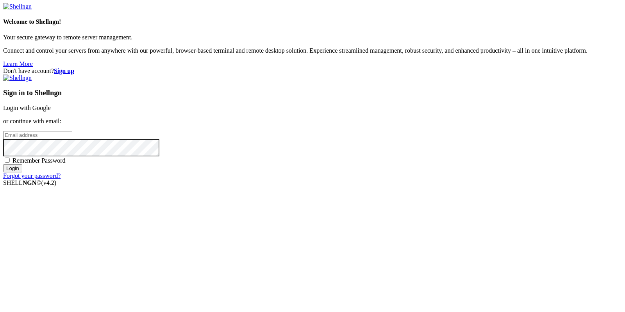
click at [380, 159] on div "Sign in to Shellngn Login with Google or continue with email: Remember Password…" at bounding box center [312, 127] width 619 height 105
click at [74, 68] on strong "Sign up" at bounding box center [64, 71] width 20 height 7
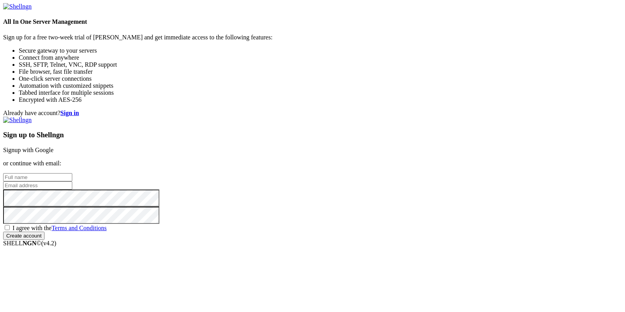
click at [72, 173] on input "text" at bounding box center [37, 177] width 69 height 8
type input "strapon12312"
click at [386, 166] on div "Sign up to Shellngn Signup with Google or continue with email: strapon12312 I a…" at bounding box center [312, 178] width 619 height 123
click at [72, 182] on input "email" at bounding box center [37, 186] width 69 height 8
type input "v"
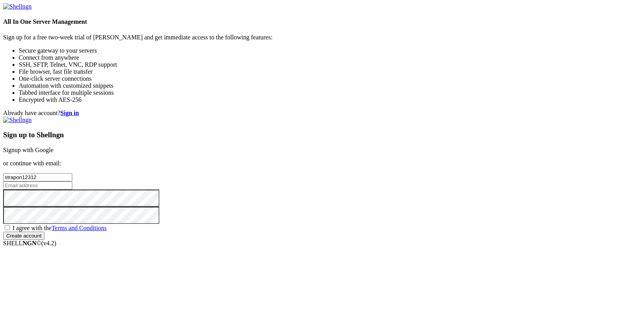
paste input "[EMAIL_ADDRESS][DOMAIN_NAME]"
type input "[EMAIL_ADDRESS][DOMAIN_NAME]"
click at [3, 232] on input "Create account" at bounding box center [23, 236] width 41 height 8
click at [339, 213] on div "Sign up to Shellngn Signup with Google or continue with email: strapon12312 [EM…" at bounding box center [312, 182] width 619 height 130
click at [107, 225] on span "I agree with the Terms and Conditions" at bounding box center [59, 228] width 94 height 7
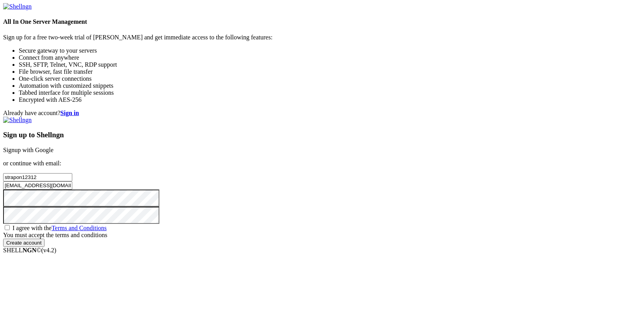
click at [10, 225] on input "I agree with the Terms and Conditions" at bounding box center [7, 227] width 5 height 5
checkbox input "true"
click at [45, 240] on input "Create account" at bounding box center [23, 236] width 41 height 8
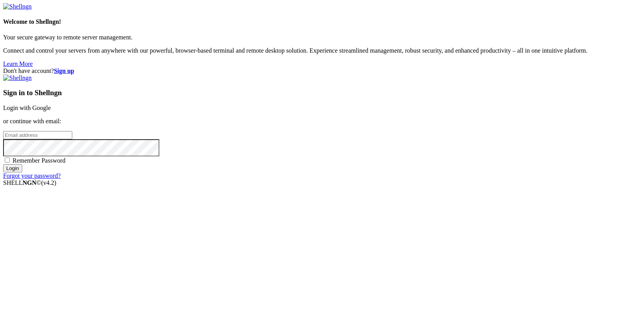
click at [72, 139] on input "email" at bounding box center [37, 135] width 69 height 8
paste input "[EMAIL_ADDRESS][DOMAIN_NAME]"
type input "[EMAIL_ADDRESS][DOMAIN_NAME]"
click at [3, 164] on input "Login" at bounding box center [12, 168] width 19 height 8
click at [66, 164] on span "Remember Password" at bounding box center [38, 160] width 53 height 7
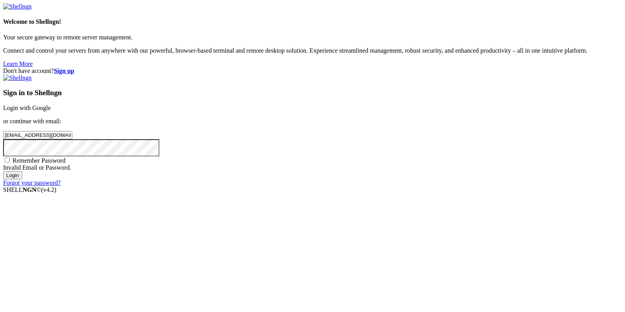
click at [10, 163] on input "Remember Password" at bounding box center [7, 160] width 5 height 5
checkbox input "true"
click at [3, 171] on input "Login" at bounding box center [12, 175] width 19 height 8
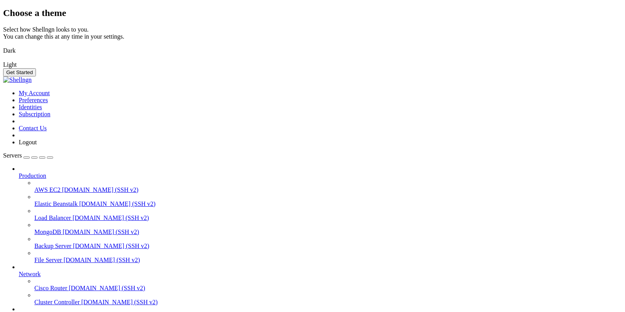
click at [3, 46] on img at bounding box center [3, 46] width 0 height 0
click at [36, 77] on button "Get Started" at bounding box center [19, 72] width 33 height 8
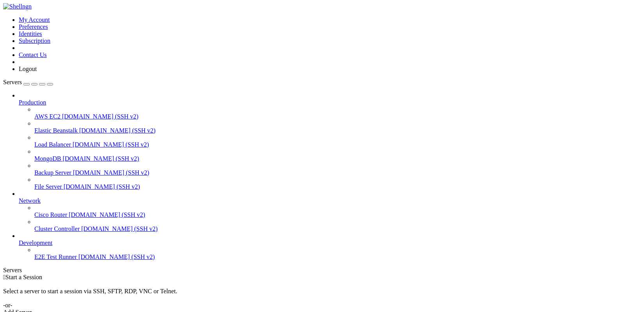
click at [27, 84] on div "button" at bounding box center [27, 84] width 0 height 0
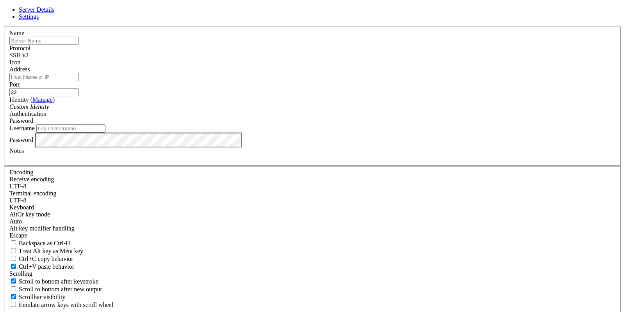
click at [79, 45] on input "text" at bounding box center [43, 41] width 69 height 8
type input "drainer_gpt_bot"
click at [79, 81] on input "Address" at bounding box center [43, 77] width 69 height 8
type input "[TECHNICAL_ID]"
click at [105, 133] on input "Username" at bounding box center [70, 129] width 69 height 8
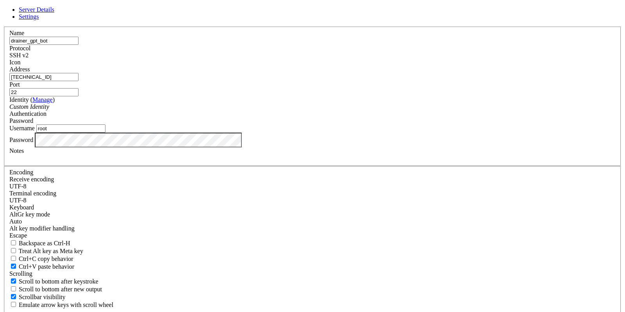
type input "root"
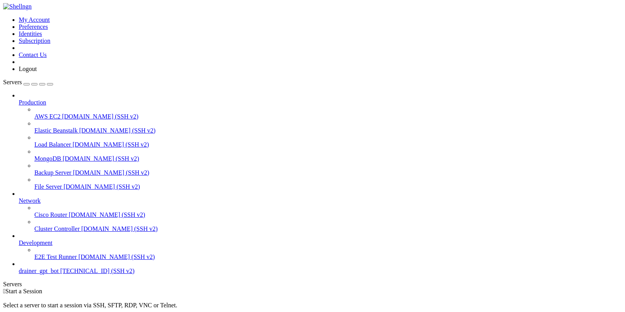
scroll to position [3, 0]
type input "/root"
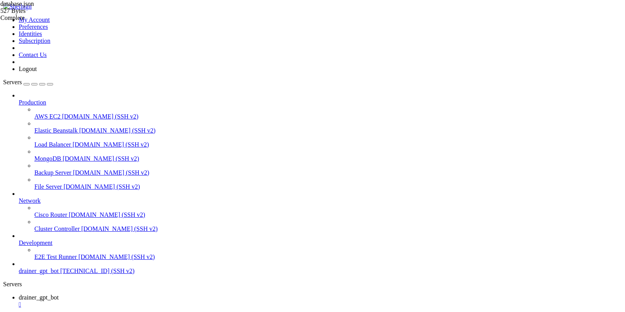
click at [589, 87] on div "database.json 527 Bytes Complete" at bounding box center [312, 156] width 625 height 312
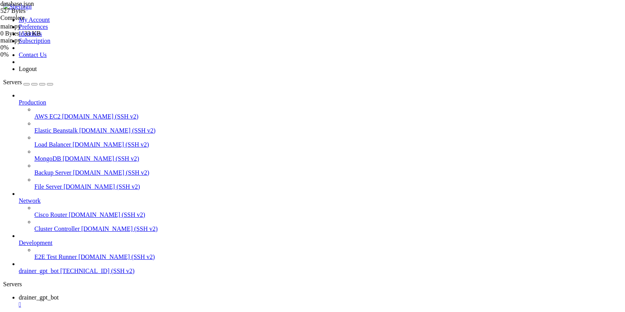
click at [164, 295] on link "drainer_gpt_bot " at bounding box center [320, 302] width 603 height 14
click at [158, 302] on div "" at bounding box center [320, 305] width 603 height 7
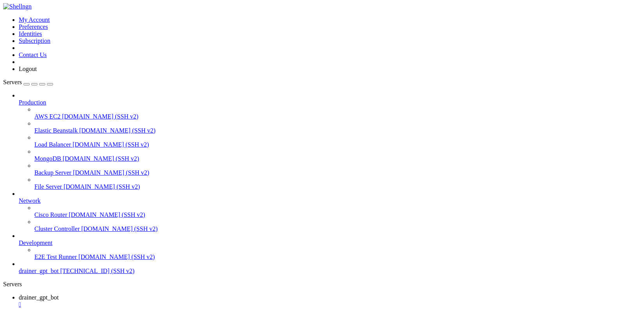
copy x-row "pip"
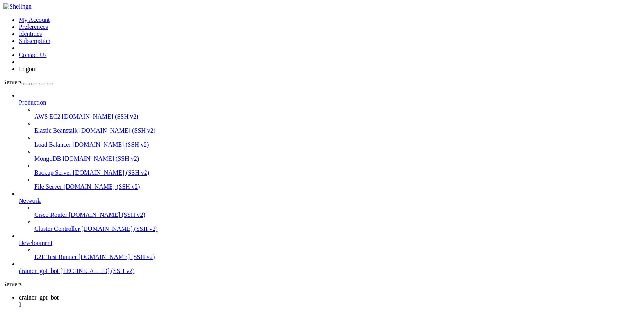
copy x-row "python3"
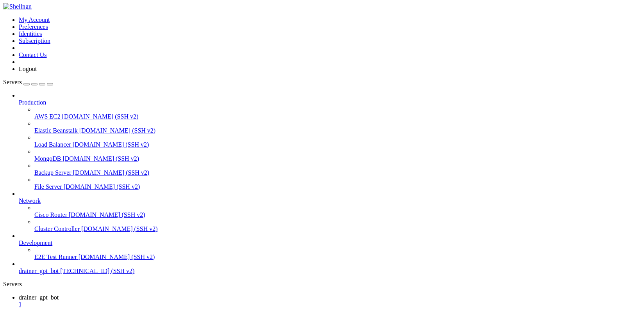
paste textarea "a"
type textarea "a"
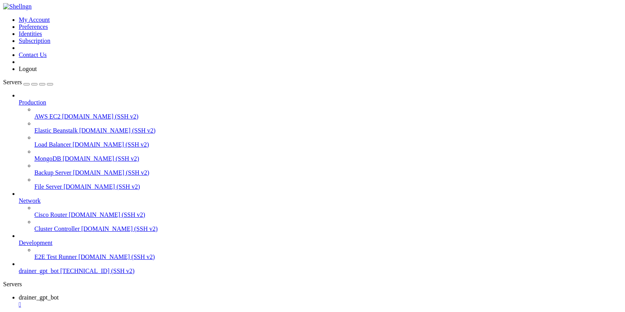
copy x-row "pip"
copy x-row "python3"
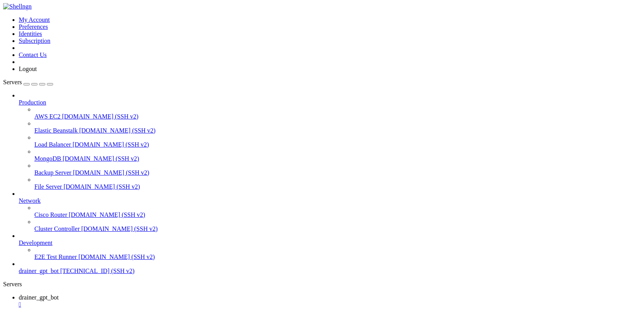
copy x-row "venv"
drag, startPoint x: 114, startPoint y: 641, endPoint x: 20, endPoint y: 643, distance: 94.1
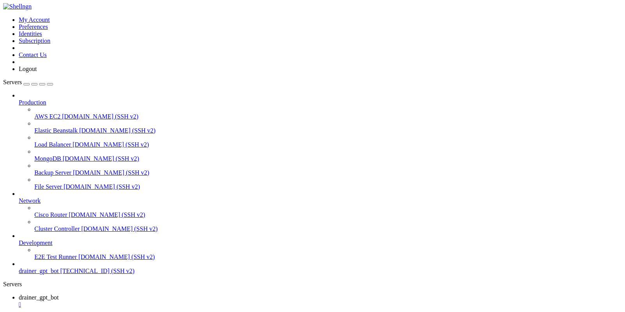
drag, startPoint x: 63, startPoint y: 650, endPoint x: 125, endPoint y: 658, distance: 63.0
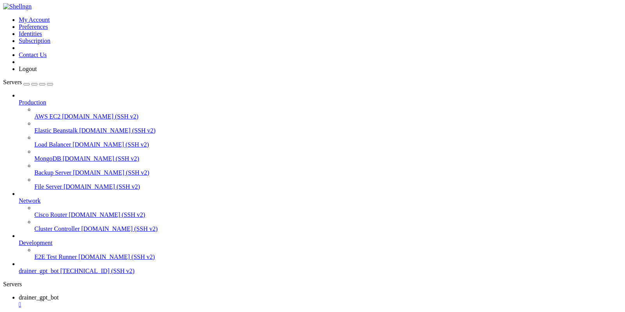
copy x-row "venv"
drag, startPoint x: 110, startPoint y: 642, endPoint x: 26, endPoint y: 644, distance: 84.0
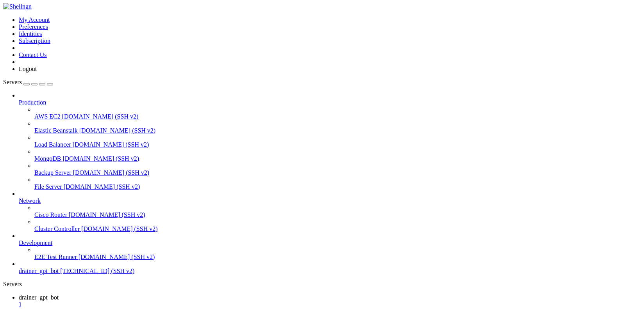
drag, startPoint x: 18, startPoint y: 644, endPoint x: 121, endPoint y: 645, distance: 102.7
drag, startPoint x: 243, startPoint y: 601, endPoint x: 285, endPoint y: 601, distance: 42.2
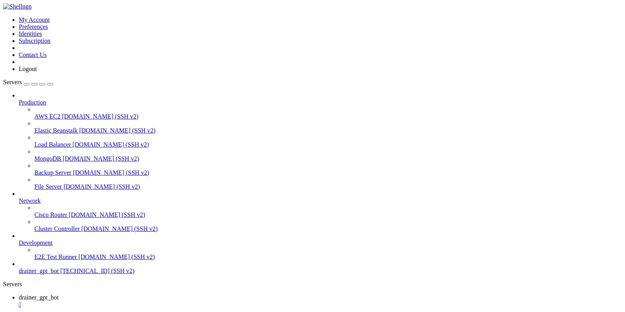
drag, startPoint x: 195, startPoint y: 696, endPoint x: 97, endPoint y: 453, distance: 261.4
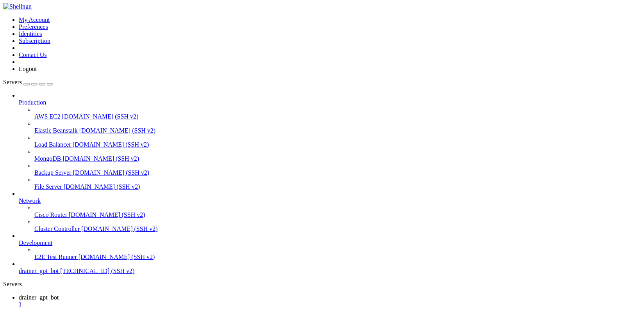
drag, startPoint x: 192, startPoint y: 681, endPoint x: 64, endPoint y: 432, distance: 280.4
drag, startPoint x: 44, startPoint y: 484, endPoint x: 207, endPoint y: 681, distance: 255.8
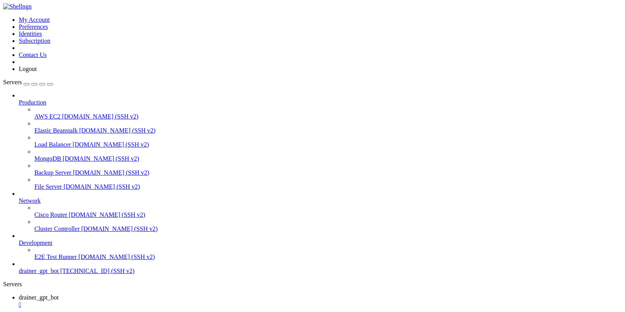
drag, startPoint x: 167, startPoint y: 635, endPoint x: 205, endPoint y: 523, distance: 118.9
copy div "ip-whl python3-setuptools-whl python3.12-venv python3-pip-whl python3-setuptool…"
paste textarea "sudo apt update --fix-missing"
type textarea "sudo apt update --fix-missing"
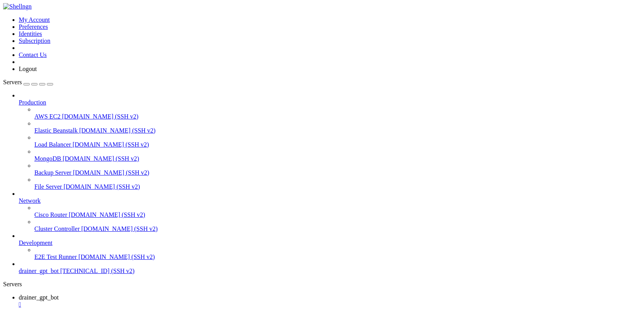
scroll to position [1947, 0]
paste textarea "sudo apt upgrade"
type textarea "sudo apt upgrade"
paste textarea "sudo apt install python3.12-venv"
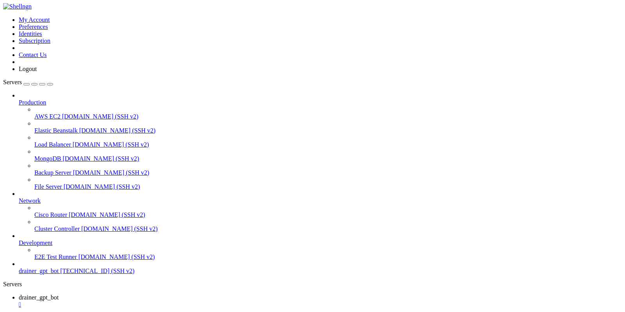
type textarea "sudo apt install python3.12-venv"
paste textarea "[Unit] Description=Drainer GPT Bot After=[DOMAIN_NAME] [Service] ExecStart=/hom…"
type textarea "[Unit] Description=Drainer GPT Bot After=[DOMAIN_NAME] [Service] ExecStart=/hom…"
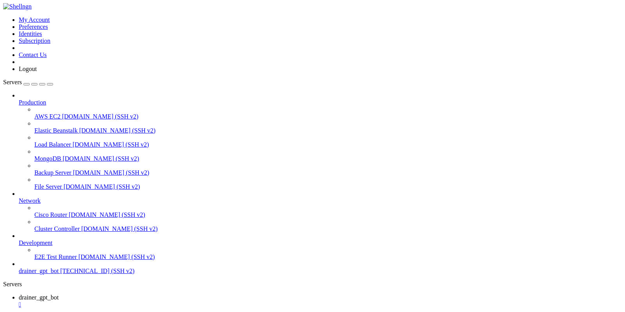
paste textarea "ssh-keygen -t rsa -b 4096"
type textarea "ssh-keygen -t rsa -b 4096"
paste textarea "/etc/ssh/sshd_config"
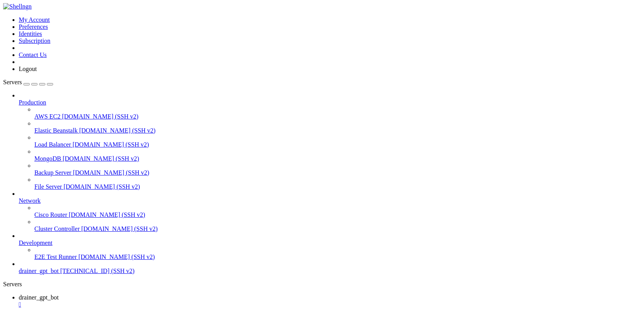
type textarea "/etc/ssh/sshd_config"
drag, startPoint x: 123, startPoint y: 548, endPoint x: 77, endPoint y: 473, distance: 88.2
drag, startPoint x: 54, startPoint y: 502, endPoint x: 41, endPoint y: 502, distance: 12.5
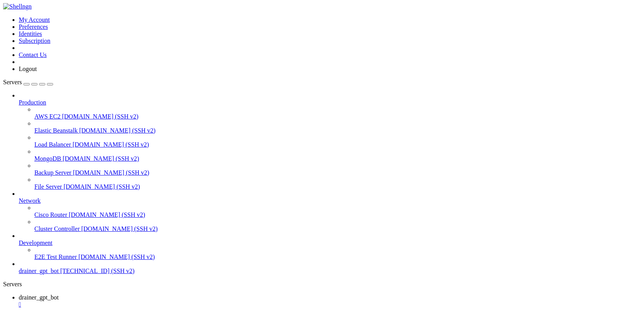
drag, startPoint x: 79, startPoint y: 529, endPoint x: 68, endPoint y: 513, distance: 19.5
paste textarea "systemctl restart ssh"
type textarea "systemctl restart ssh"
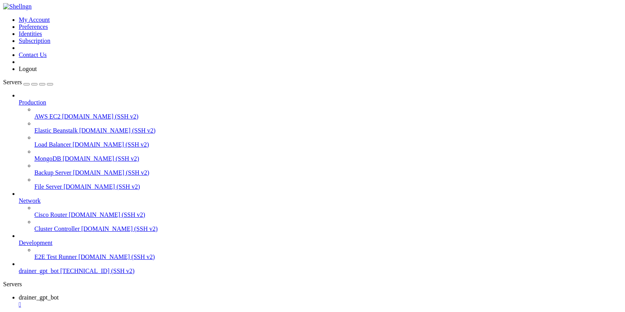
drag, startPoint x: 121, startPoint y: 695, endPoint x: 101, endPoint y: 518, distance: 178.8
copy div "[DATE] 12:39 . -rw-r--r-- 1 root root 161 [DATE] .profile drwx------ 2 root roo…"
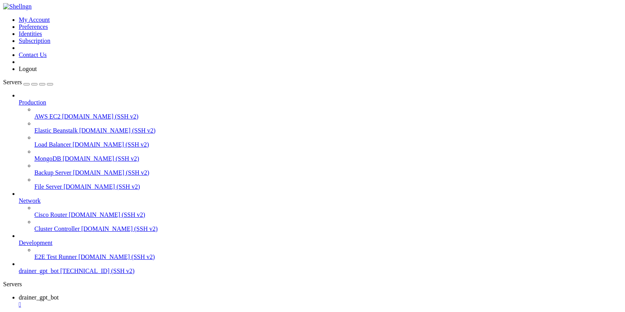
click at [59, 295] on span "drainer_gpt_bot" at bounding box center [39, 298] width 40 height 7
click at [59, 309] on span "drainer_gpt_bot" at bounding box center [39, 312] width 40 height 7
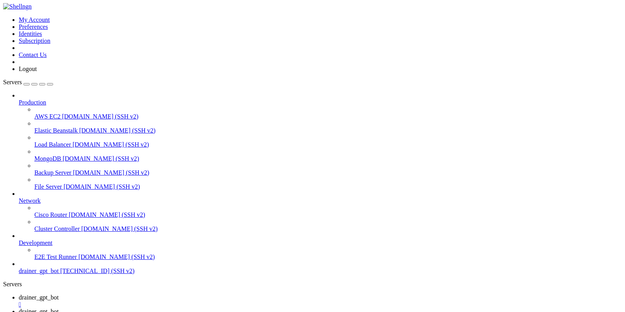
type input "/root/.ssh"
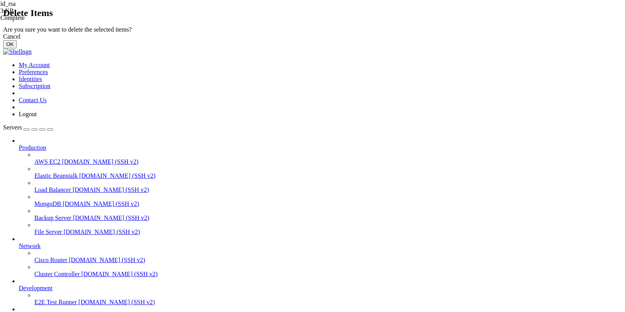
click at [17, 48] on button "OK" at bounding box center [10, 44] width 14 height 8
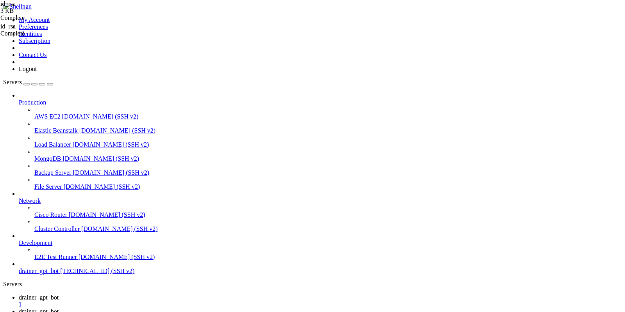
click at [137, 295] on link "drainer_gpt_bot " at bounding box center [320, 302] width 603 height 14
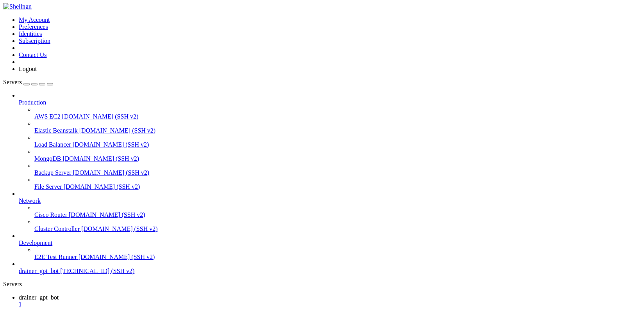
paste textarea "<blockquote>"
type textarea "<blockquote>"
paste textarea "❗️ Обязательно предоставьте боту все права в настройках"
type textarea "❗️ Обязательно предоставьте боту все права в настройках"
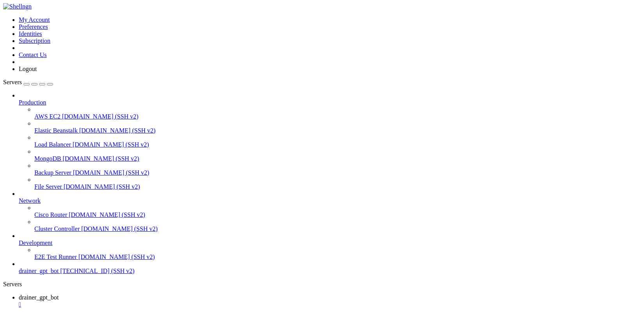
scroll to position [5, 0]
drag, startPoint x: 191, startPoint y: 582, endPoint x: 220, endPoint y: 634, distance: 60.3
paste textarea "</blockquote>"
type textarea "</blockquote>"
